Goal: Task Accomplishment & Management: Complete application form

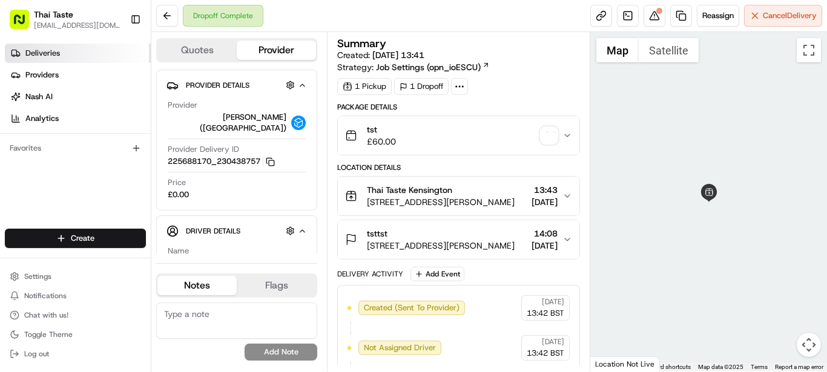
click at [60, 61] on link "Deliveries" at bounding box center [78, 53] width 146 height 19
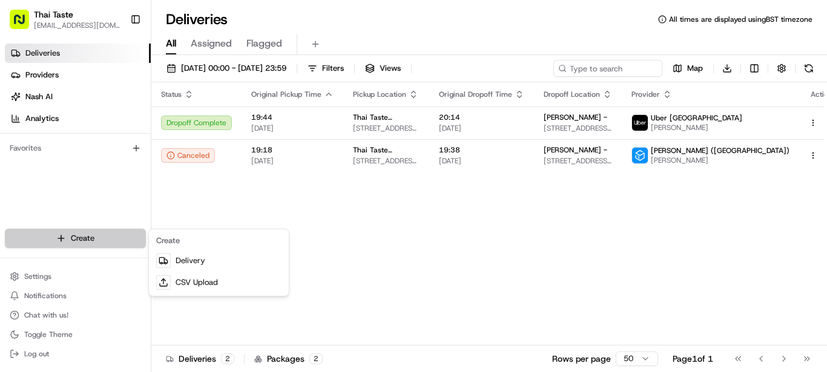
click at [95, 239] on html "Thai Taste kc@thaitasterestaurant.co.uk Toggle Sidebar Deliveries Providers Nas…" at bounding box center [413, 186] width 827 height 372
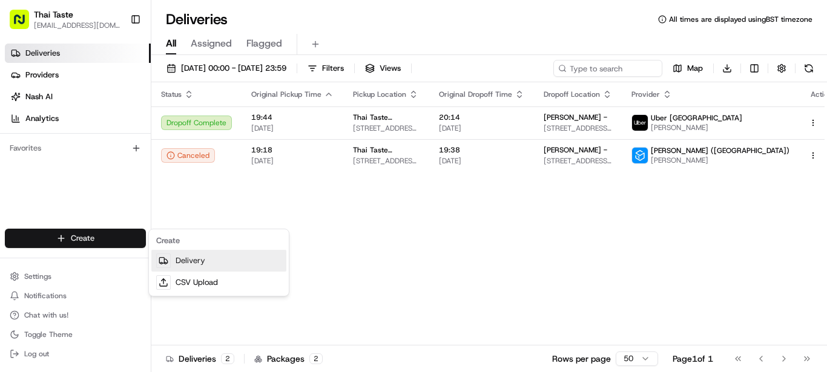
click at [183, 264] on link "Delivery" at bounding box center [218, 261] width 135 height 22
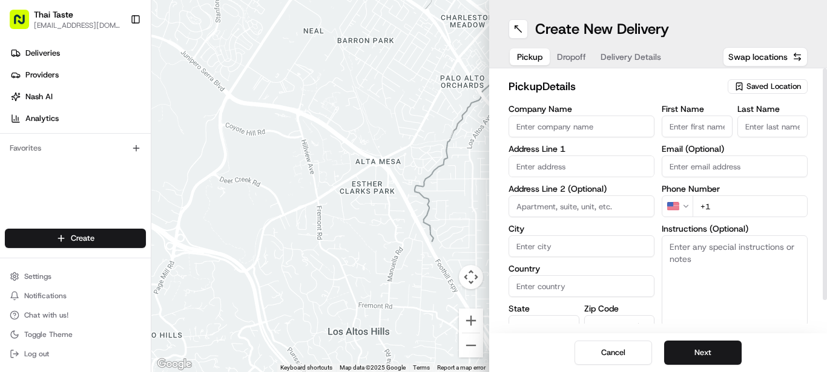
click at [536, 128] on input "Company Name" at bounding box center [581, 127] width 146 height 22
type input "THAI TASTE"
type input "130 Cromwell Road"
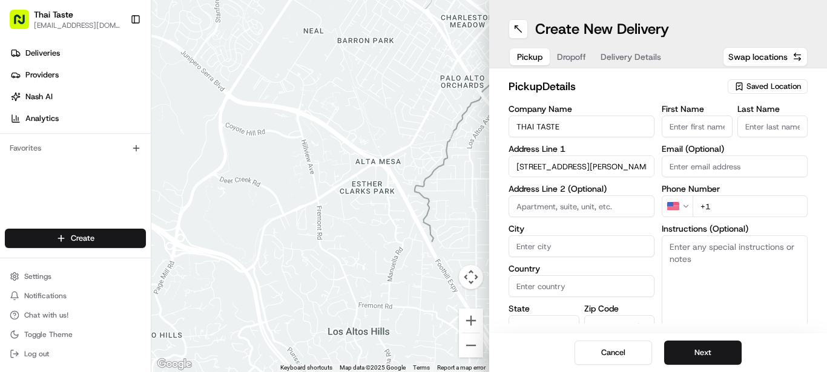
type input "London"
type input "United Kingdom"
type input "England"
type input "SW7 4ET"
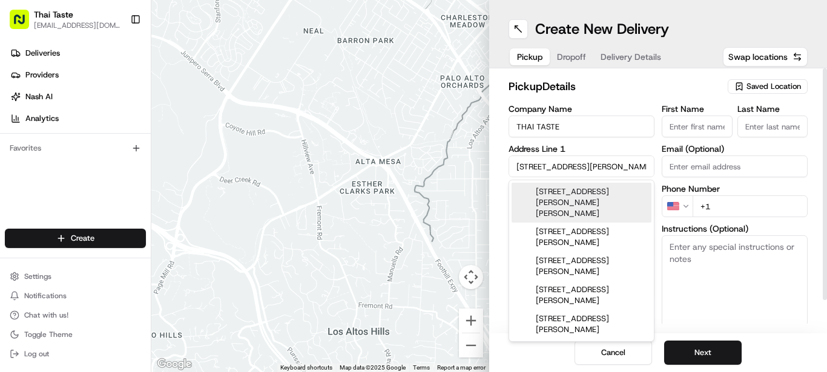
click at [688, 204] on html "Thai Taste kc@thaitasterestaurant.co.uk Toggle Sidebar Deliveries Providers Nas…" at bounding box center [413, 186] width 827 height 372
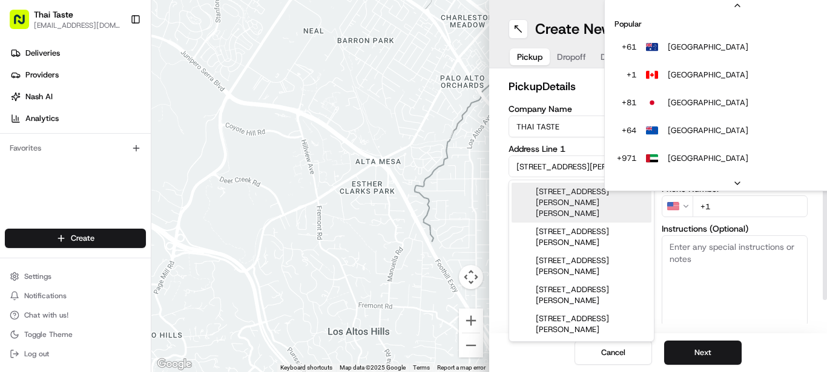
scroll to position [52, 0]
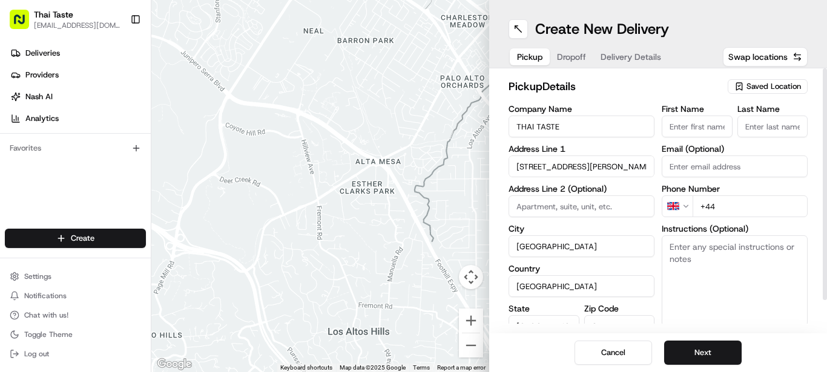
click at [717, 206] on input "+44" at bounding box center [749, 206] width 115 height 22
type input "+44 7776 200162"
click at [618, 325] on div "pickup Details Saved Location Company Name THAI TASTE Address Line 1 130 Cromwe…" at bounding box center [658, 200] width 338 height 265
click at [610, 314] on div "Zip Code SW7 4ET" at bounding box center [619, 320] width 71 height 33
click at [606, 305] on label "Zip Code" at bounding box center [619, 308] width 71 height 8
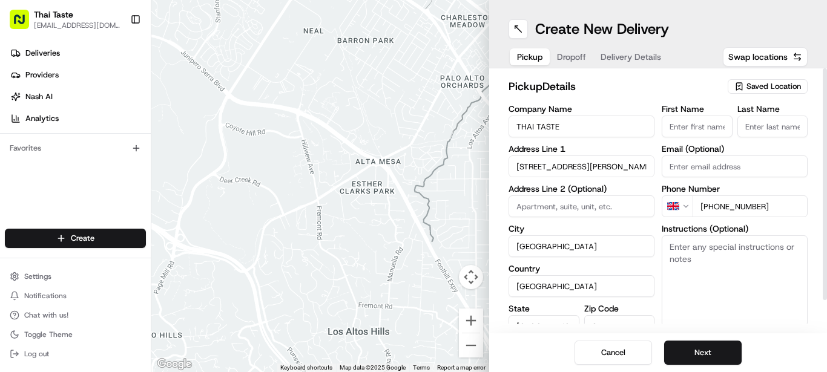
click at [606, 315] on input "SW7 4ET" at bounding box center [619, 326] width 71 height 22
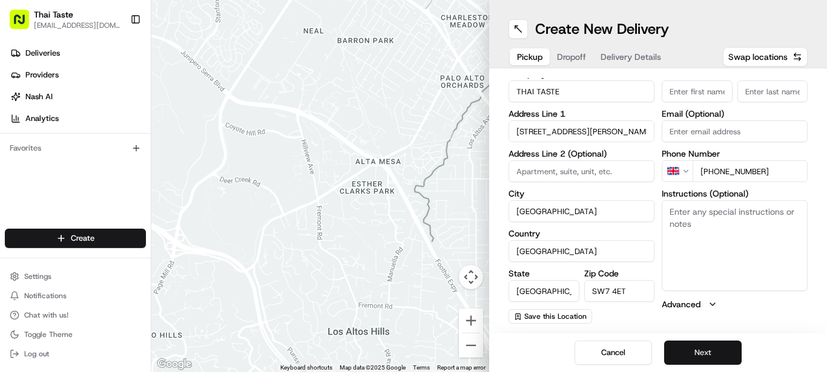
click at [706, 350] on button "Next" at bounding box center [702, 353] width 77 height 24
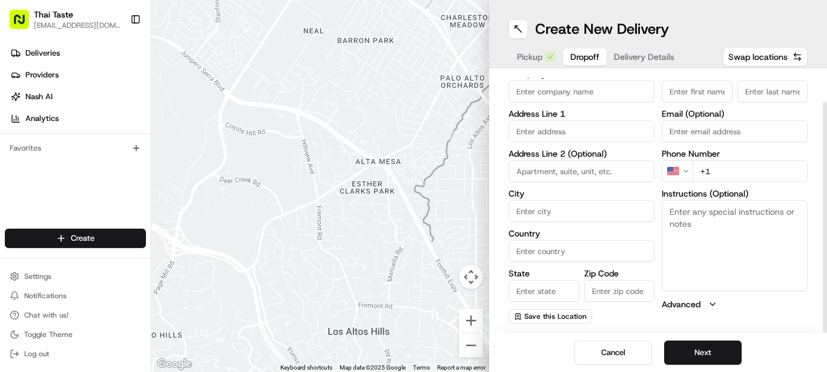
click at [551, 90] on input "Company Name" at bounding box center [581, 91] width 146 height 22
type input "[PERSON_NAME]"
click at [690, 91] on input "First Name" at bounding box center [697, 91] width 71 height 22
type input "[PERSON_NAME]"
click at [756, 90] on input "Last Name" at bounding box center [772, 91] width 71 height 22
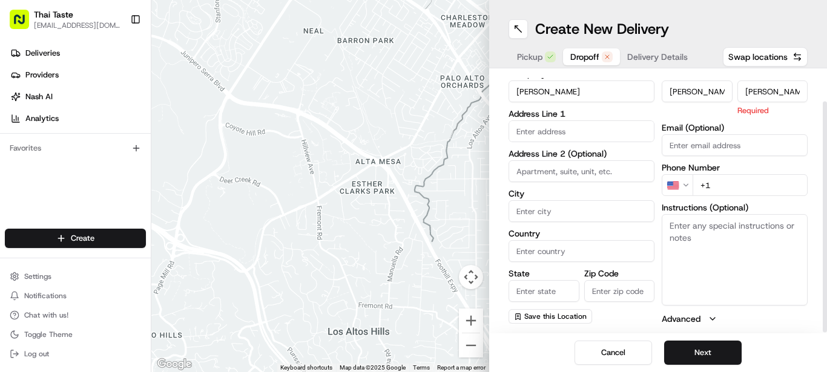
type input "[PERSON_NAME]"
click at [712, 113] on div "First Name JAMES Last Name JAMES Required Email (Optional) Phone Number US +1 I…" at bounding box center [735, 197] width 146 height 255
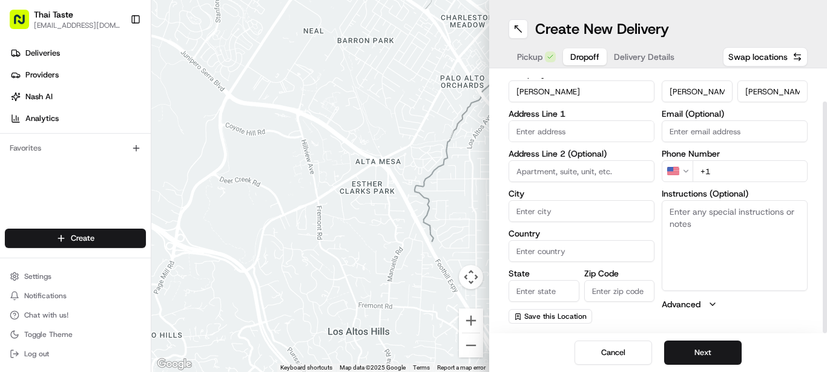
click at [570, 128] on input "text" at bounding box center [581, 131] width 146 height 22
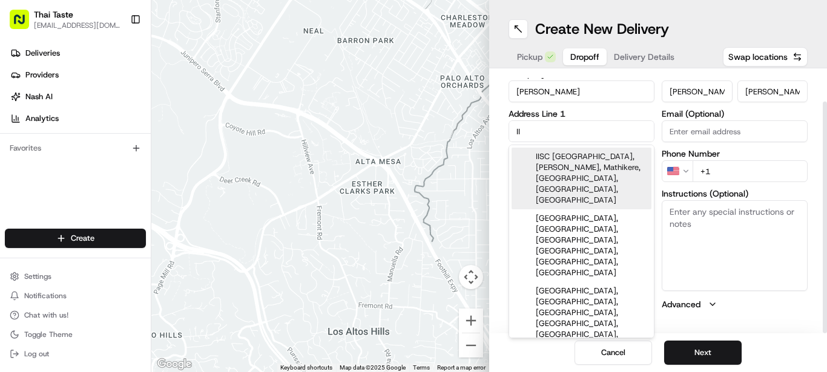
type input "I"
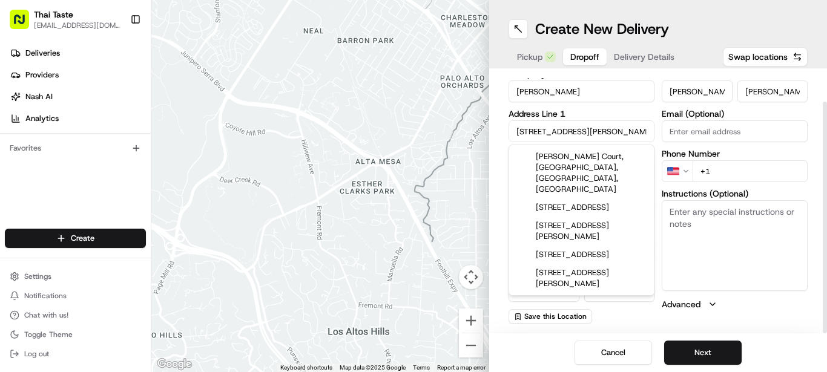
scroll to position [0, 7]
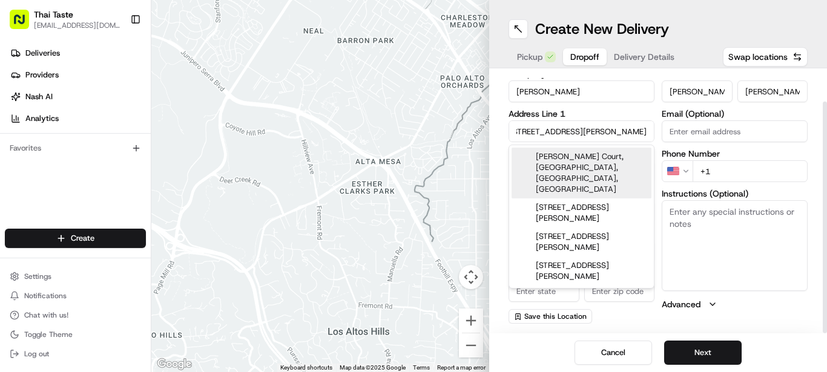
click at [570, 128] on input "11 BURTON COURT, FRANKLINS ROW" at bounding box center [581, 131] width 146 height 22
click at [576, 157] on div "Burton Court, Franklins Row, London, UK" at bounding box center [581, 173] width 140 height 51
type input "[GEOGRAPHIC_DATA], [GEOGRAPHIC_DATA]"
type input "London"
type input "United Kingdom"
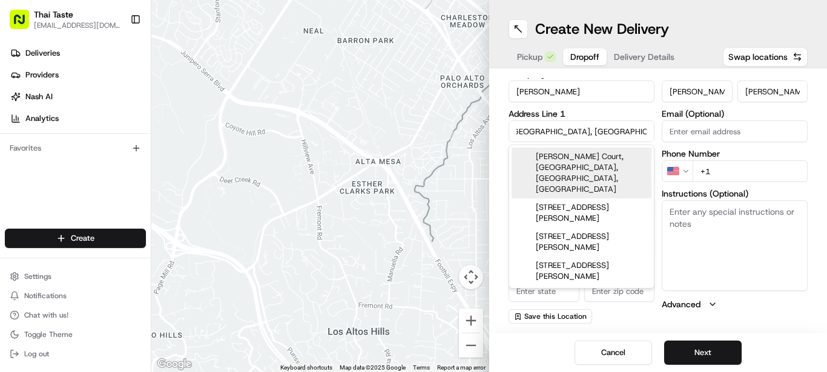
type input "England"
type input "SW3"
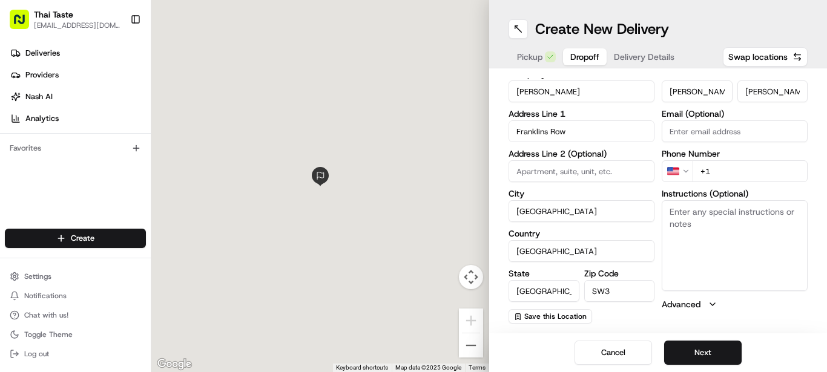
scroll to position [0, 0]
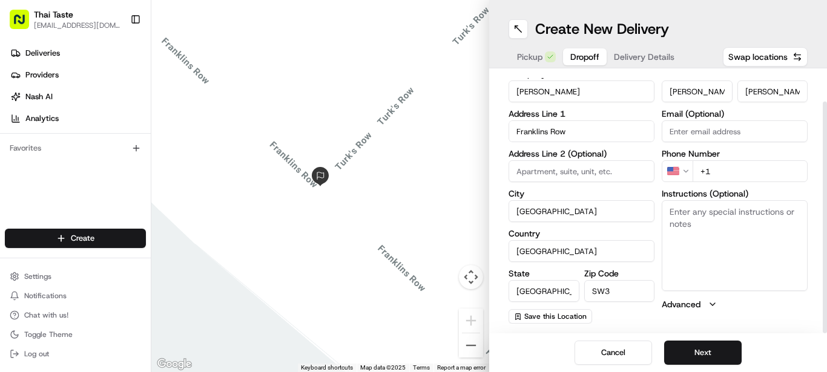
click at [558, 166] on input at bounding box center [581, 171] width 146 height 22
click at [570, 134] on input "Franklins Row" at bounding box center [581, 131] width 146 height 22
type input "F"
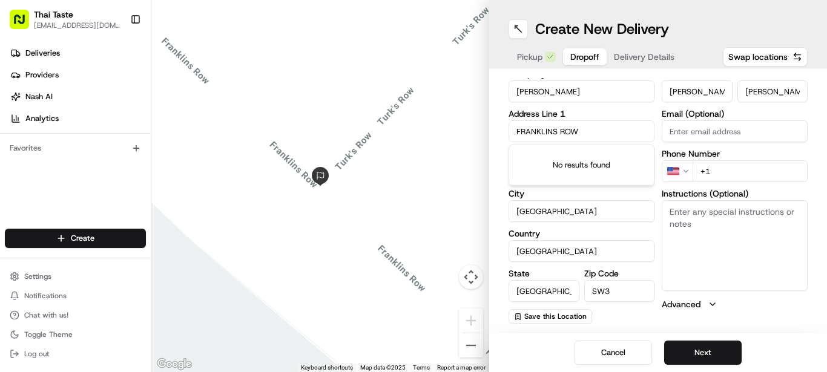
click at [536, 168] on div "No results found" at bounding box center [581, 165] width 145 height 40
click at [610, 142] on div "Company Name JAMES Address Line 1 FRANKLINS ROW Address Line 2 (Optional) City …" at bounding box center [581, 197] width 146 height 254
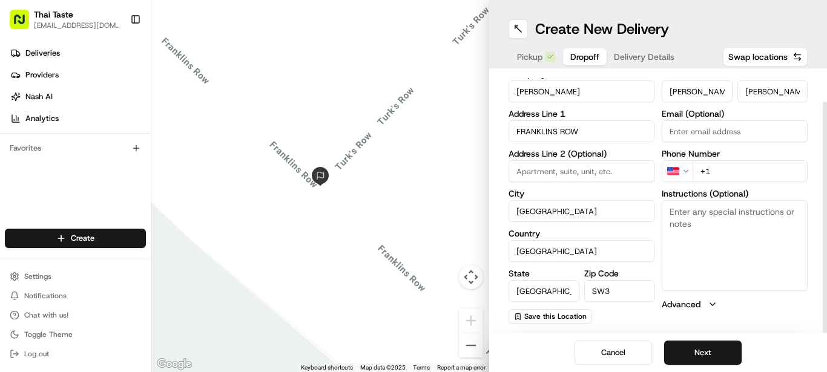
click at [583, 129] on input "FRANKLINS ROW" at bounding box center [581, 131] width 146 height 22
type input "F"
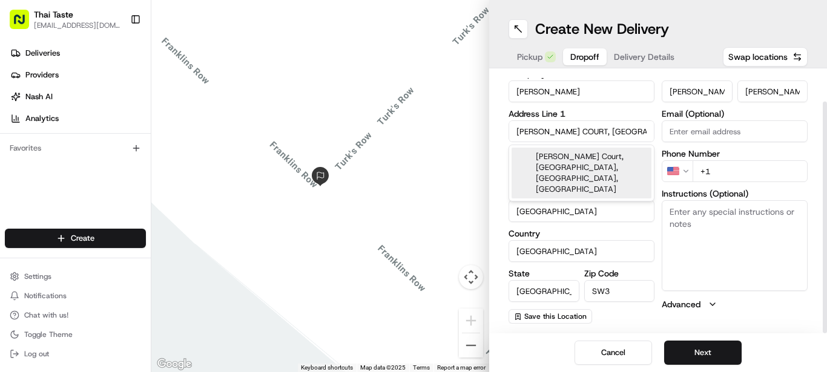
click at [591, 157] on div "Burton Court, Franklins Row, London, UK" at bounding box center [581, 173] width 140 height 51
type input "Franklins Row"
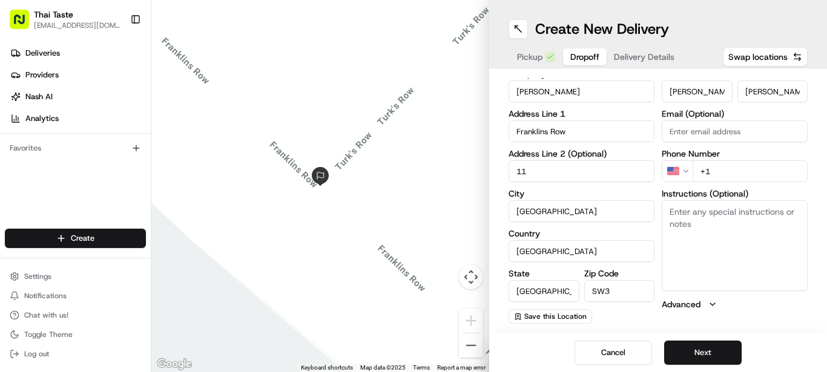
type input "11 BURTON COURT"
click at [573, 134] on input "Franklins Row" at bounding box center [581, 131] width 146 height 22
click at [583, 197] on label "City" at bounding box center [581, 193] width 146 height 8
click at [583, 200] on input "London" at bounding box center [581, 211] width 146 height 22
click at [634, 296] on input "SW3" at bounding box center [619, 291] width 71 height 22
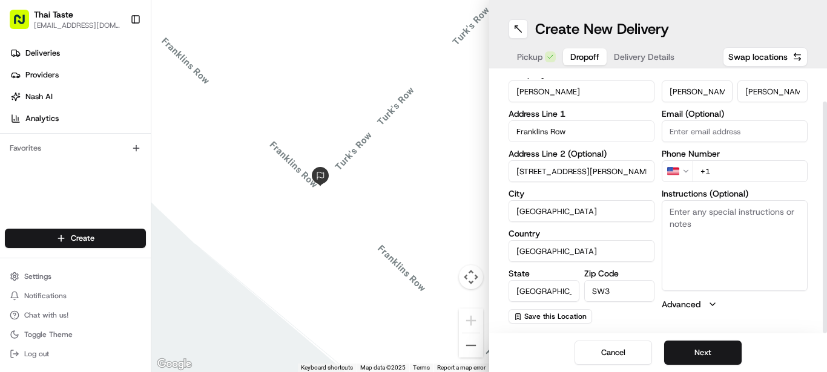
click at [593, 270] on label "Zip Code" at bounding box center [619, 273] width 71 height 8
click at [593, 280] on input "SW3" at bounding box center [619, 291] width 71 height 22
click at [611, 272] on label "Zip Code" at bounding box center [619, 273] width 71 height 8
click at [611, 280] on input "SW3" at bounding box center [619, 291] width 71 height 22
type input "SW3 4AT"
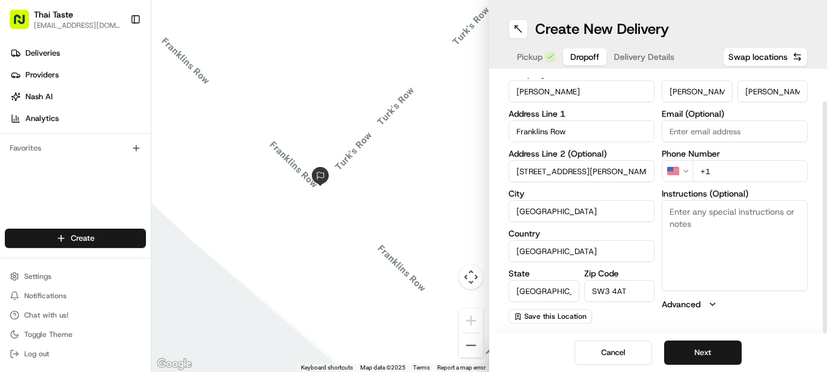
click at [693, 225] on textarea "Instructions (Optional)" at bounding box center [735, 245] width 146 height 91
click at [686, 174] on html "Thai Taste kc@thaitasterestaurant.co.uk Toggle Sidebar Deliveries Providers Nas…" at bounding box center [413, 186] width 827 height 372
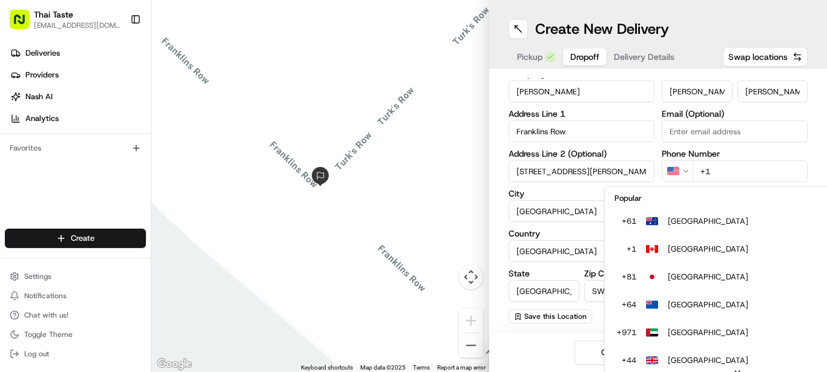
click at [686, 166] on html "Thai Taste kc@thaitasterestaurant.co.uk Toggle Sidebar Deliveries Providers Nas…" at bounding box center [413, 186] width 827 height 372
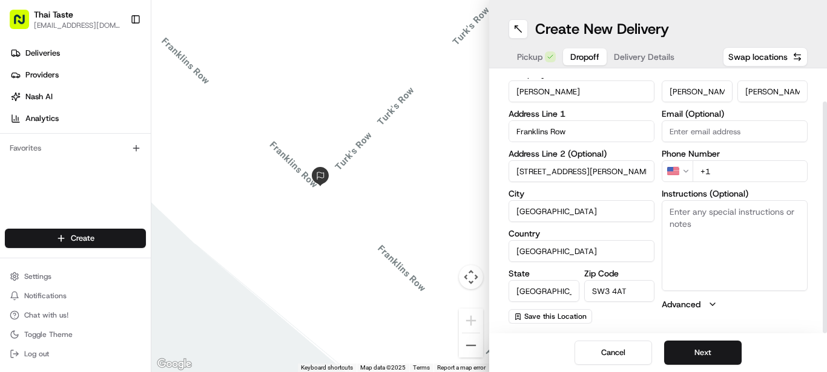
click at [686, 166] on html "Thai Taste kc@thaitasterestaurant.co.uk Toggle Sidebar Deliveries Providers Nas…" at bounding box center [413, 186] width 827 height 372
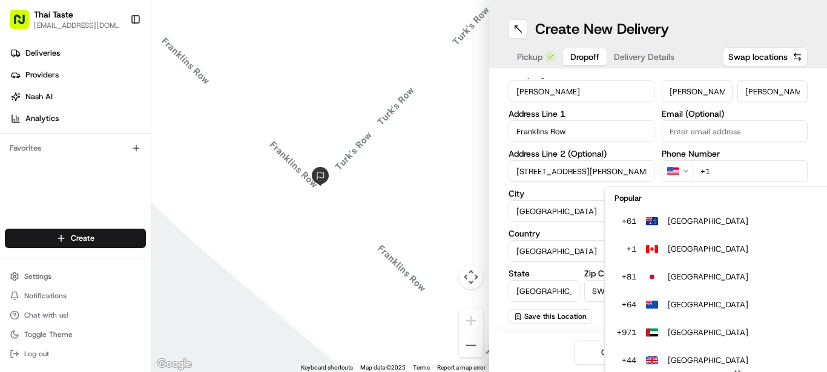
click at [683, 174] on html "Thai Taste kc@thaitasterestaurant.co.uk Toggle Sidebar Deliveries Providers Nas…" at bounding box center [413, 186] width 827 height 372
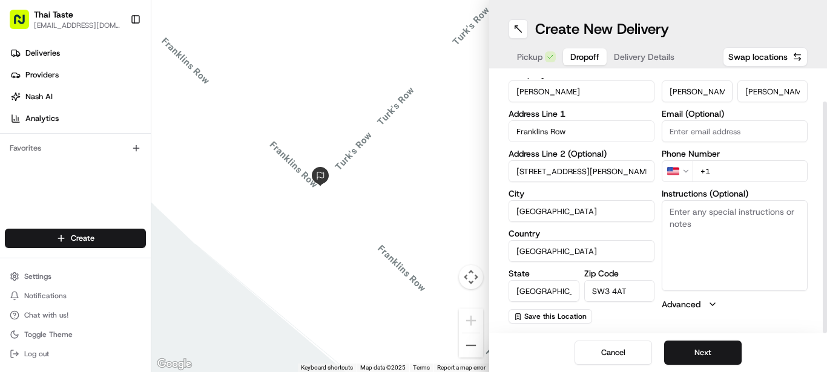
click at [685, 168] on html "Thai Taste kc@thaitasterestaurant.co.uk Toggle Sidebar Deliveries Providers Nas…" at bounding box center [413, 186] width 827 height 372
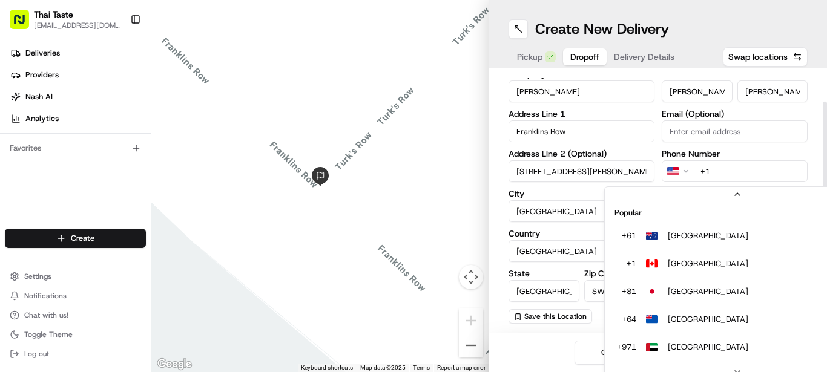
scroll to position [52, 0]
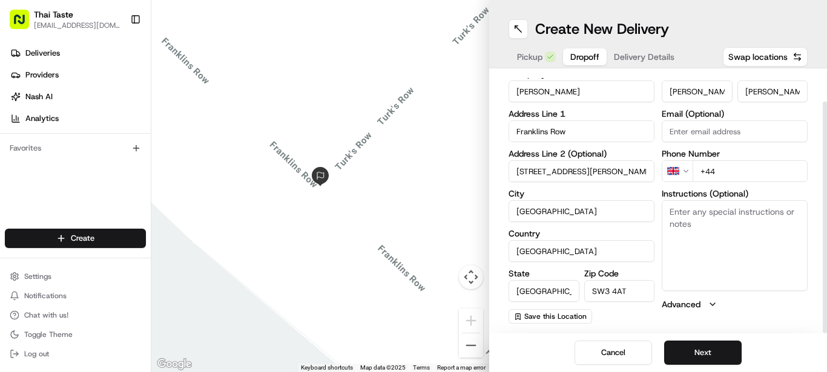
click at [721, 169] on input "+44" at bounding box center [749, 171] width 115 height 22
type input "+44 7973 167299"
click at [708, 230] on textarea "Instructions (Optional)" at bounding box center [735, 245] width 146 height 91
type textarea "DELIVERY ADDRESS IS 11 BURTON COURT FRANKLINS ROW SW3 4TA"
click at [760, 314] on div "First Name JAMES Last Name JAMES Email (Optional) Phone Number GB +44 7973 1672…" at bounding box center [735, 197] width 146 height 254
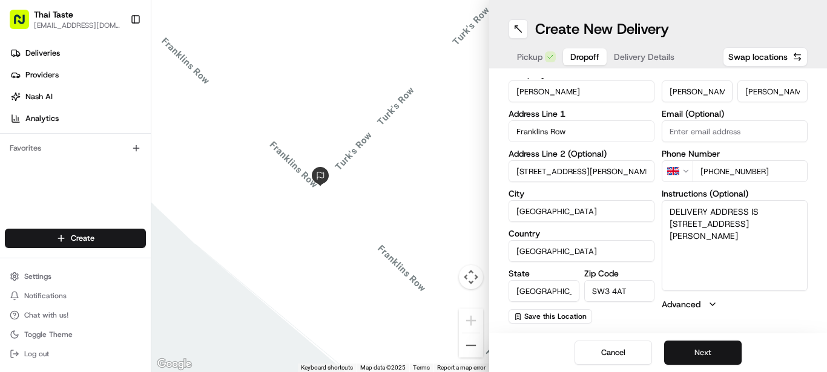
click at [714, 357] on button "Next" at bounding box center [702, 353] width 77 height 24
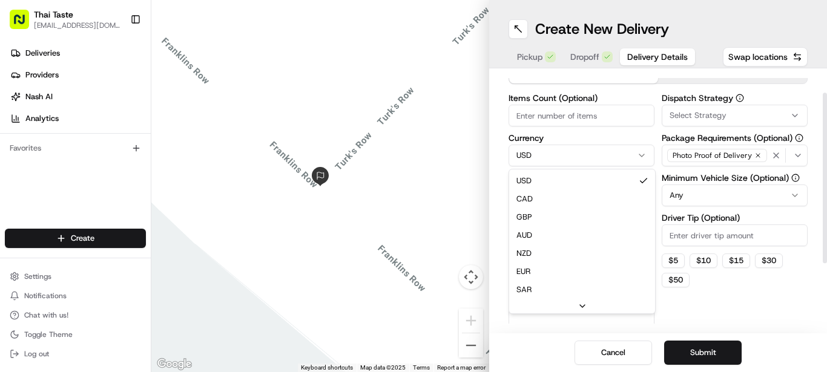
click at [624, 154] on html "Thai Taste kc@thaitasterestaurant.co.uk Toggle Sidebar Deliveries Providers Nas…" at bounding box center [413, 186] width 827 height 372
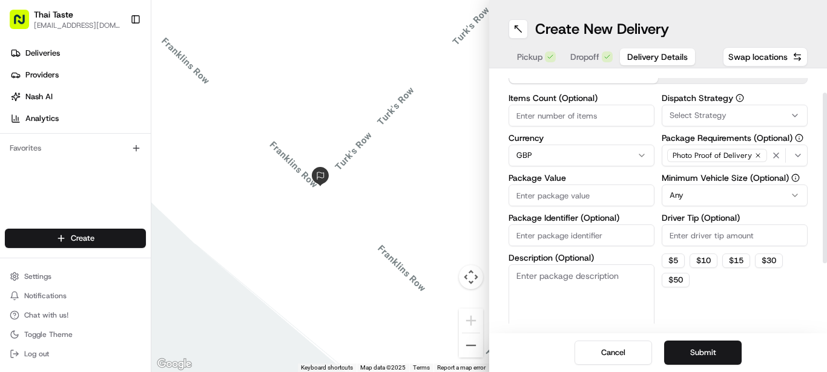
click at [547, 192] on input "Package Value" at bounding box center [581, 196] width 146 height 22
type input "90"
click at [539, 238] on input "Package Identifier (Optional)" at bounding box center [581, 236] width 146 height 22
click at [527, 274] on textarea "Description (Optional)" at bounding box center [581, 298] width 146 height 68
click at [576, 286] on textarea "HOT FOOD PLEASE CARRY PROPERLY" at bounding box center [581, 298] width 146 height 68
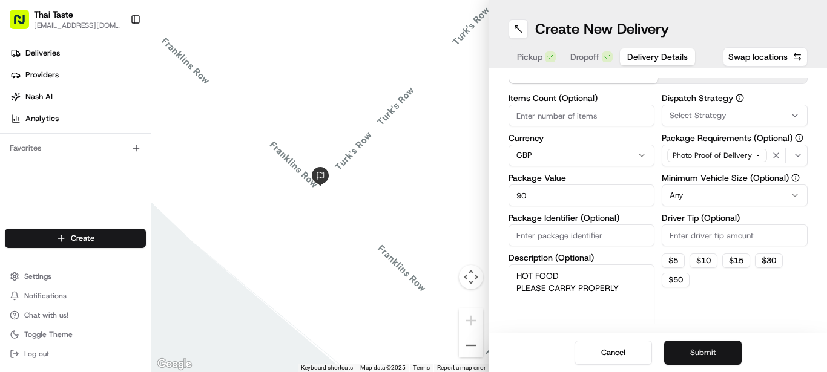
type textarea "HOT FOOD PLEASE CARRY PROPERLY"
click at [698, 348] on button "Submit" at bounding box center [702, 353] width 77 height 24
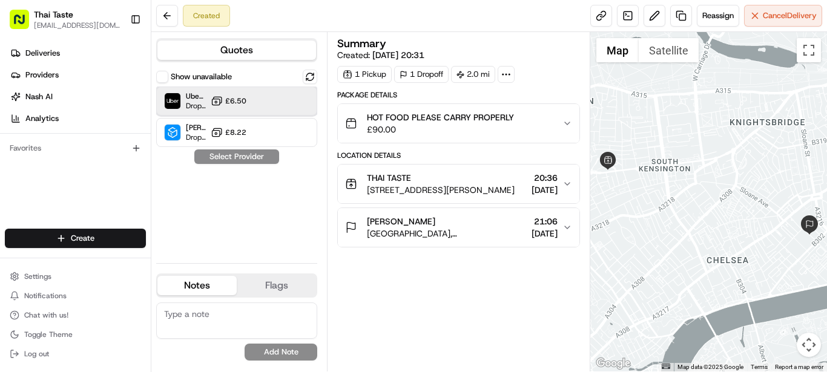
click at [260, 100] on div "Uber UK Dropoff ETA 25 minutes £6.50" at bounding box center [236, 101] width 161 height 29
click at [258, 155] on button "Assign Provider" at bounding box center [237, 156] width 86 height 15
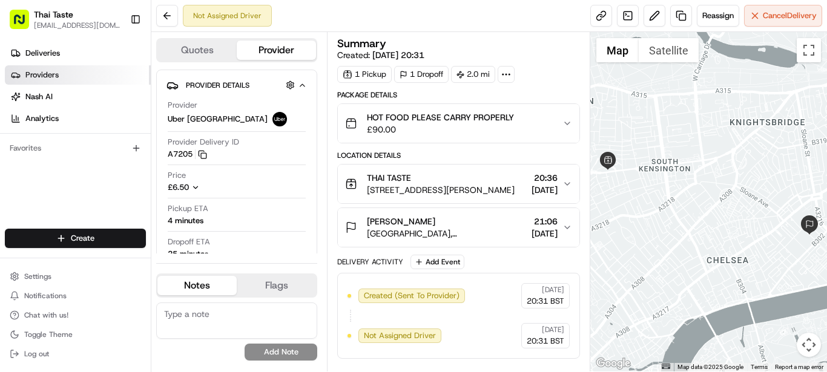
click at [72, 72] on link "Providers" at bounding box center [78, 74] width 146 height 19
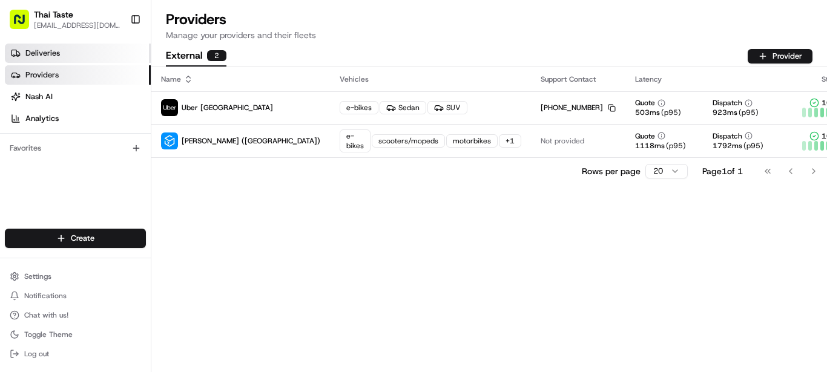
click at [62, 59] on link "Deliveries" at bounding box center [78, 53] width 146 height 19
